Goal: Task Accomplishment & Management: Use online tool/utility

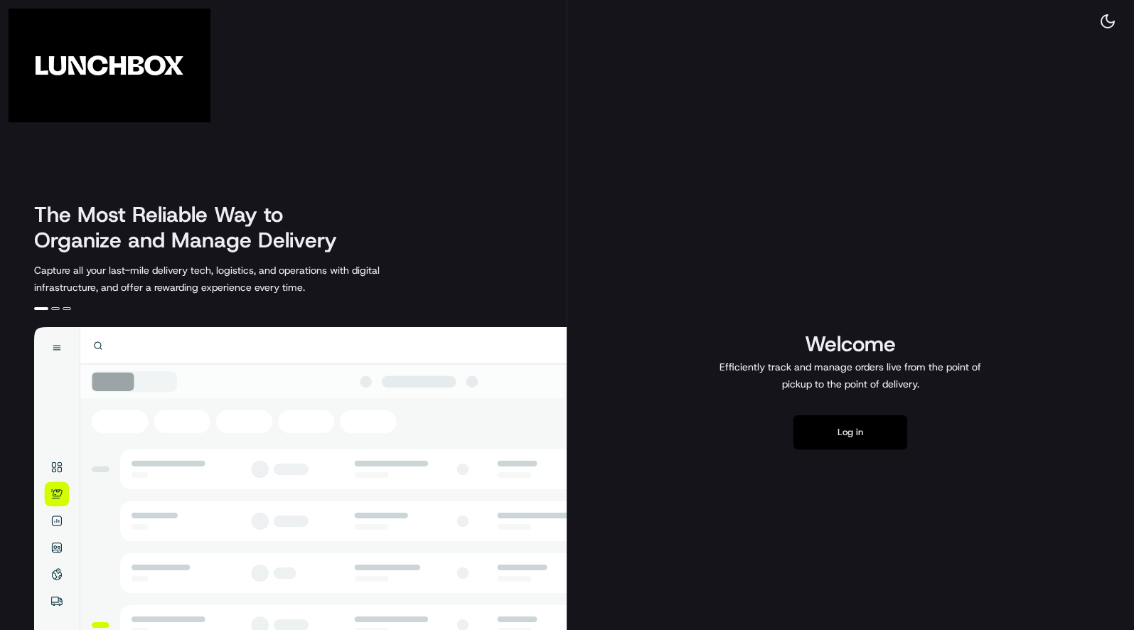
click at [869, 439] on button "Log in" at bounding box center [850, 432] width 114 height 34
